Goal: Task Accomplishment & Management: Manage account settings

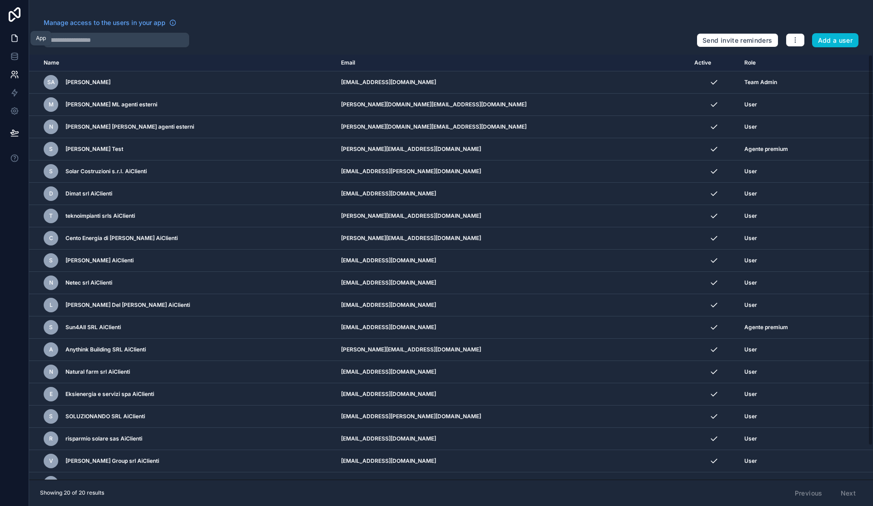
click at [14, 35] on icon at bounding box center [14, 38] width 5 height 7
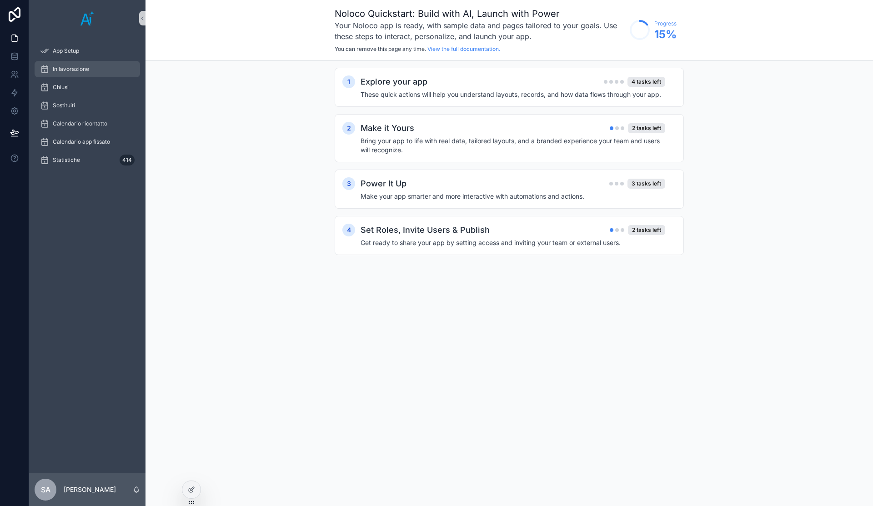
click at [96, 65] on div "In lavorazione" at bounding box center [87, 69] width 95 height 15
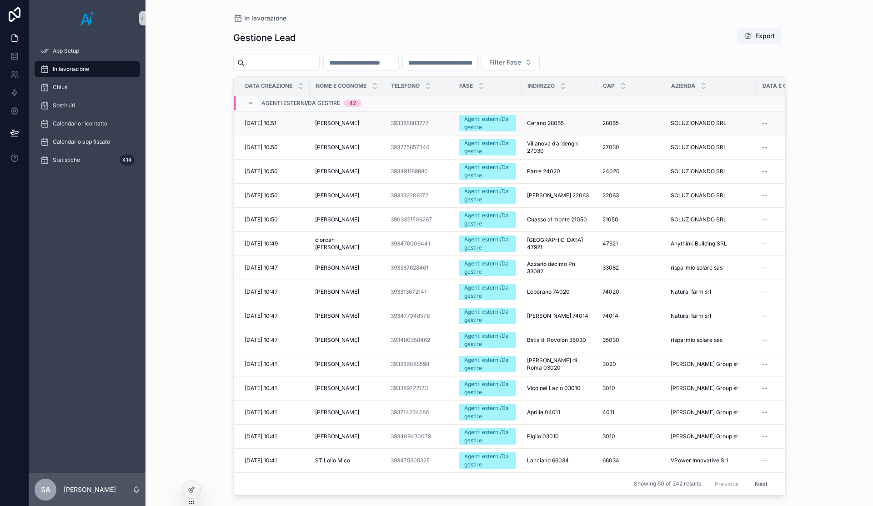
click at [347, 125] on span "[PERSON_NAME]" at bounding box center [337, 123] width 44 height 7
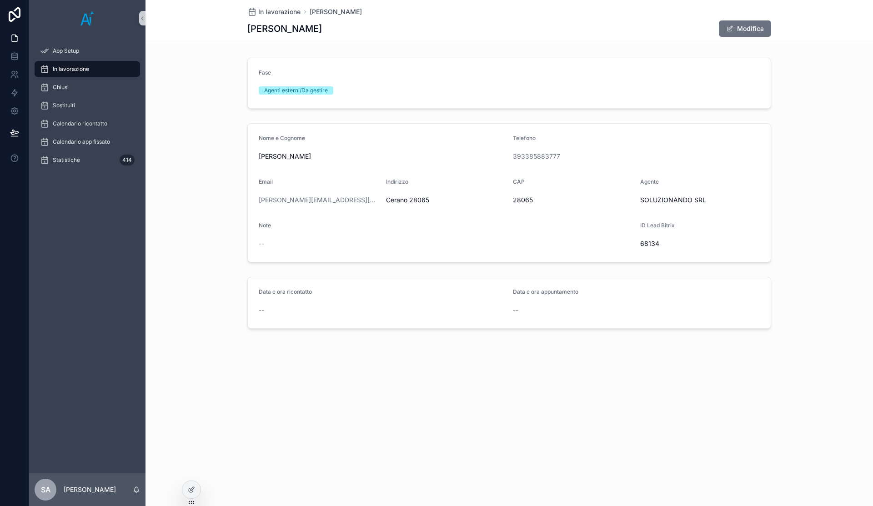
click at [832, 76] on div "Fase Agenti esterni/Da gestire" at bounding box center [508, 83] width 727 height 58
click at [846, 161] on div "Nome e Cognome [PERSON_NAME] Telefono 393385883777 Email [PERSON_NAME][EMAIL_AD…" at bounding box center [508, 193] width 727 height 146
click at [841, 165] on div "Nome e Cognome [PERSON_NAME] Telefono 393385883777 Email [PERSON_NAME][EMAIL_AD…" at bounding box center [508, 193] width 727 height 146
click at [757, 28] on button "Modifica" at bounding box center [745, 28] width 52 height 16
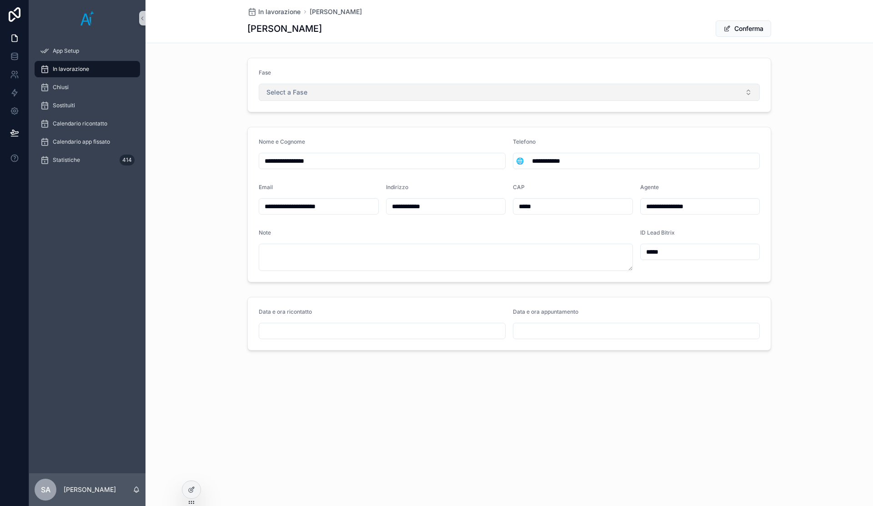
click at [278, 94] on span "Select a Fase" at bounding box center [286, 92] width 41 height 9
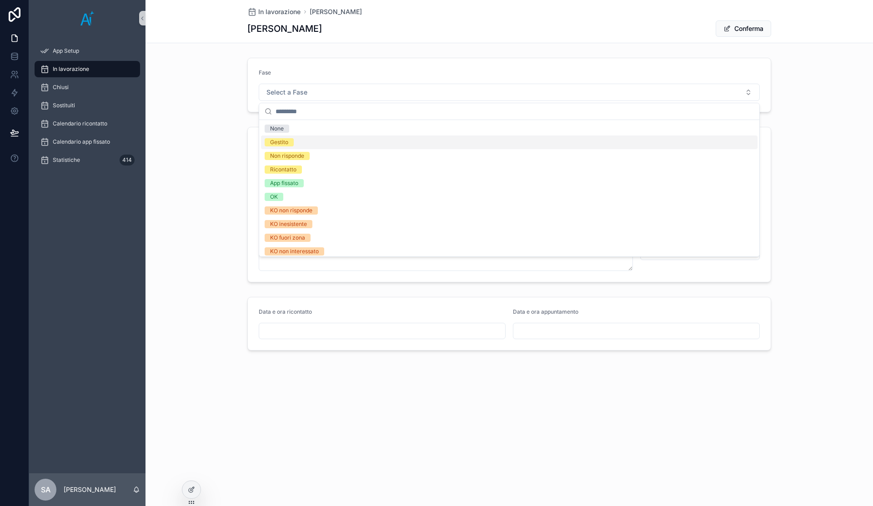
click at [856, 113] on div "Fase Select a Fase" at bounding box center [508, 85] width 727 height 62
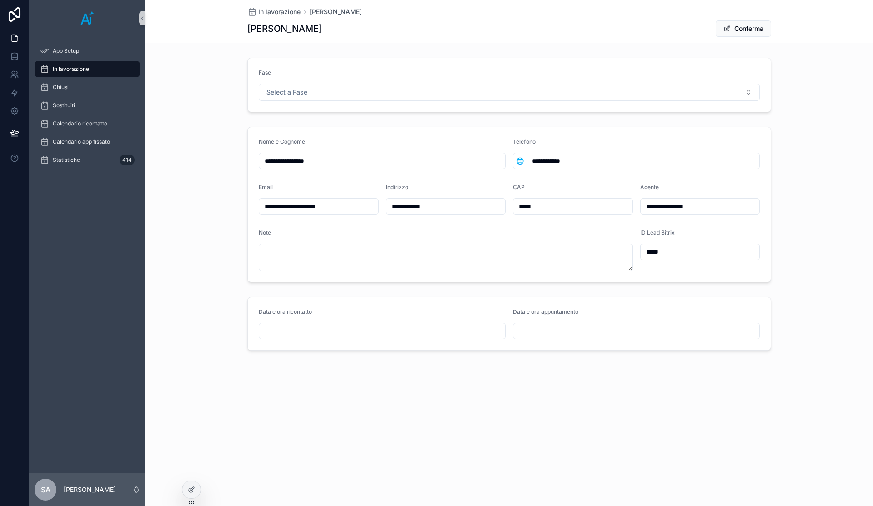
click at [856, 113] on div "Fase Select a Fase" at bounding box center [508, 85] width 727 height 62
click at [14, 40] on icon at bounding box center [14, 38] width 9 height 9
click at [759, 23] on button "Conferma" at bounding box center [743, 28] width 55 height 16
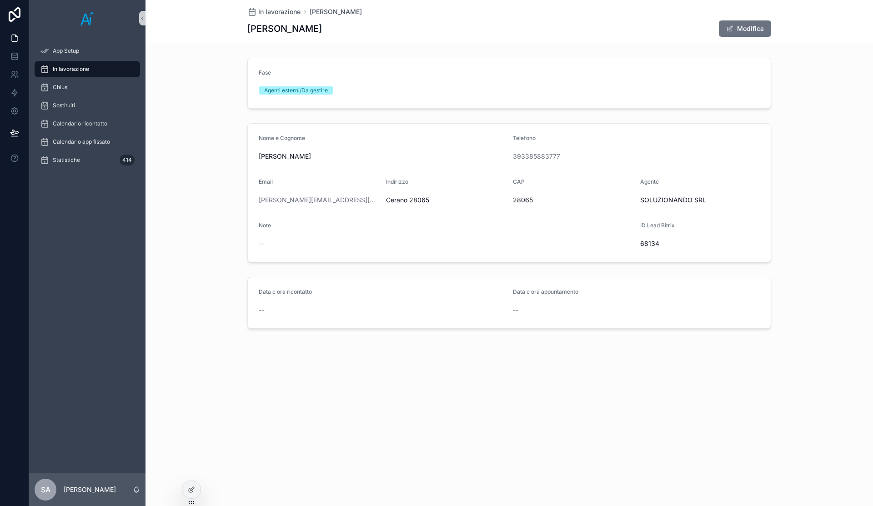
click at [804, 65] on div "Fase Agenti esterni/Da gestire" at bounding box center [508, 83] width 727 height 58
click at [75, 63] on div "In lavorazione" at bounding box center [87, 69] width 95 height 15
